Goal: Task Accomplishment & Management: Complete application form

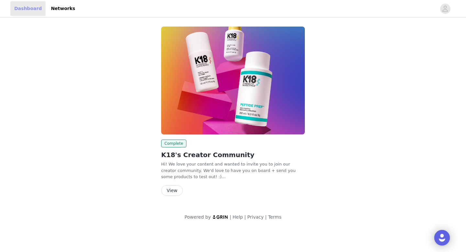
click at [25, 11] on link "Dashboard" at bounding box center [27, 8] width 35 height 15
click at [49, 9] on link "Networks" at bounding box center [63, 8] width 32 height 15
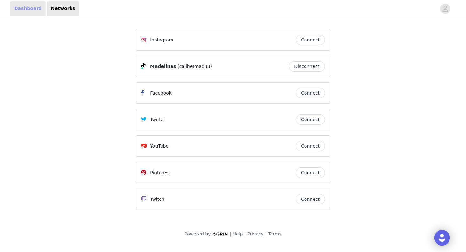
click at [25, 12] on link "Dashboard" at bounding box center [27, 8] width 35 height 15
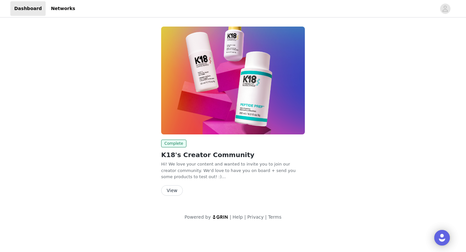
click at [174, 191] on button "View" at bounding box center [172, 190] width 22 height 10
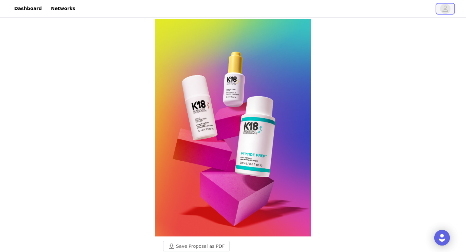
click at [447, 7] on icon "avatar" at bounding box center [445, 9] width 6 height 10
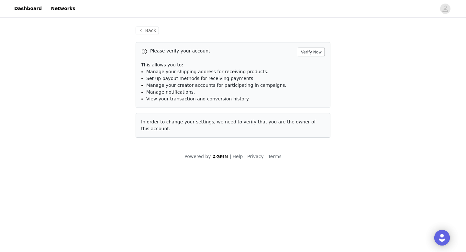
click at [307, 52] on button "Verify Now" at bounding box center [311, 52] width 27 height 9
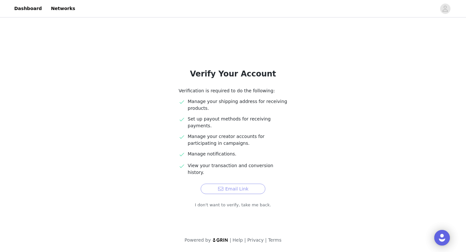
click at [230, 184] on button "Email Link" at bounding box center [233, 189] width 65 height 10
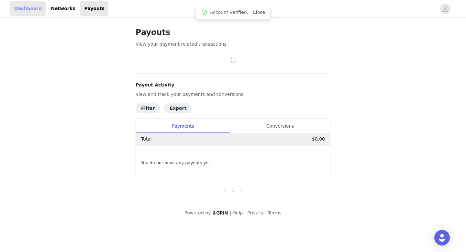
click at [29, 9] on link "Dashboard" at bounding box center [27, 8] width 35 height 15
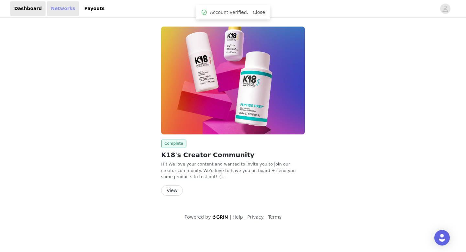
click at [49, 9] on link "Networks" at bounding box center [63, 8] width 32 height 15
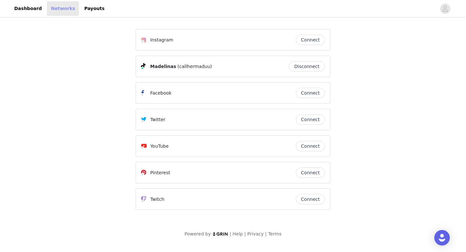
click at [71, 10] on link "Networks" at bounding box center [63, 8] width 32 height 15
click at [92, 7] on link "Payouts" at bounding box center [94, 8] width 28 height 15
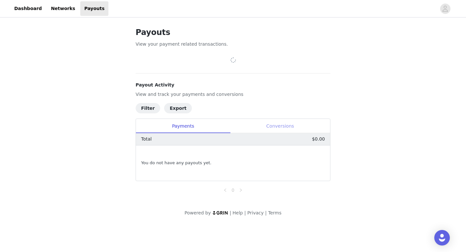
click at [278, 123] on div "Conversions" at bounding box center [280, 126] width 100 height 15
click at [193, 123] on div "Payments" at bounding box center [183, 126] width 94 height 15
click at [144, 37] on h1 "Payouts" at bounding box center [233, 33] width 195 height 12
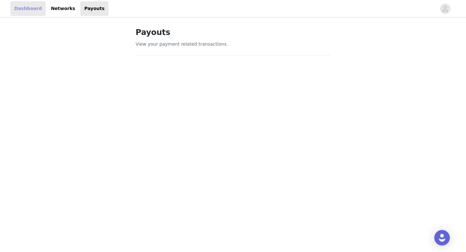
click at [22, 10] on link "Dashboard" at bounding box center [27, 8] width 35 height 15
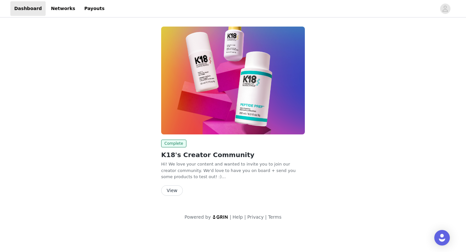
click at [186, 149] on div "Complete K18's Creator Community Hi! We love your content and wanted to invite …" at bounding box center [233, 168] width 144 height 56
click at [181, 156] on h2 "K18's Creator Community" at bounding box center [233, 155] width 144 height 10
click at [168, 195] on div "Complete K18's Creator Community Hi! We love your content and wanted to invite …" at bounding box center [233, 112] width 152 height 179
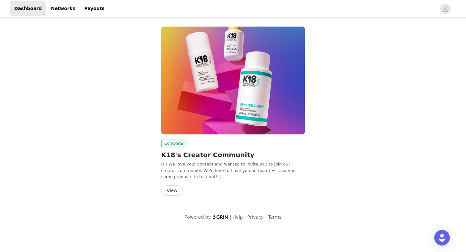
click at [174, 189] on button "View" at bounding box center [172, 190] width 22 height 10
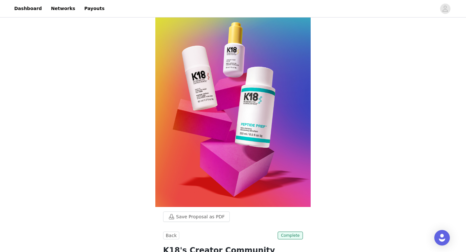
scroll to position [24, 0]
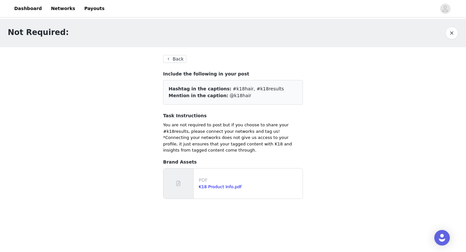
click at [168, 52] on section "Back Include the following in your post Hashtag in the captions: #k18hair, #k18…" at bounding box center [232, 129] width 155 height 165
click at [170, 56] on button "Back" at bounding box center [174, 59] width 23 height 8
